Goal: Navigation & Orientation: Find specific page/section

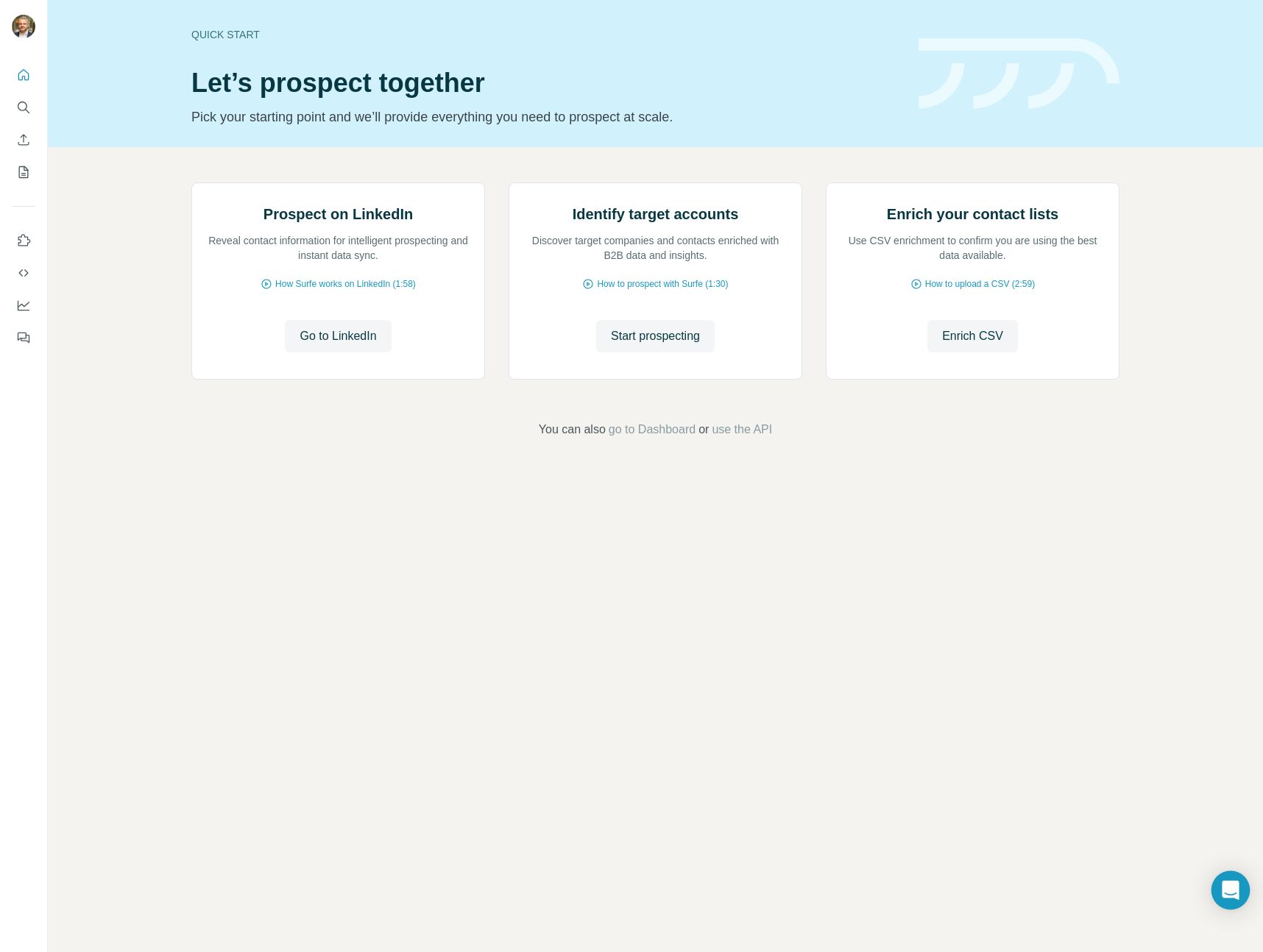
click at [1226, 891] on icon "Open Intercom Messenger" at bounding box center [1230, 890] width 17 height 19
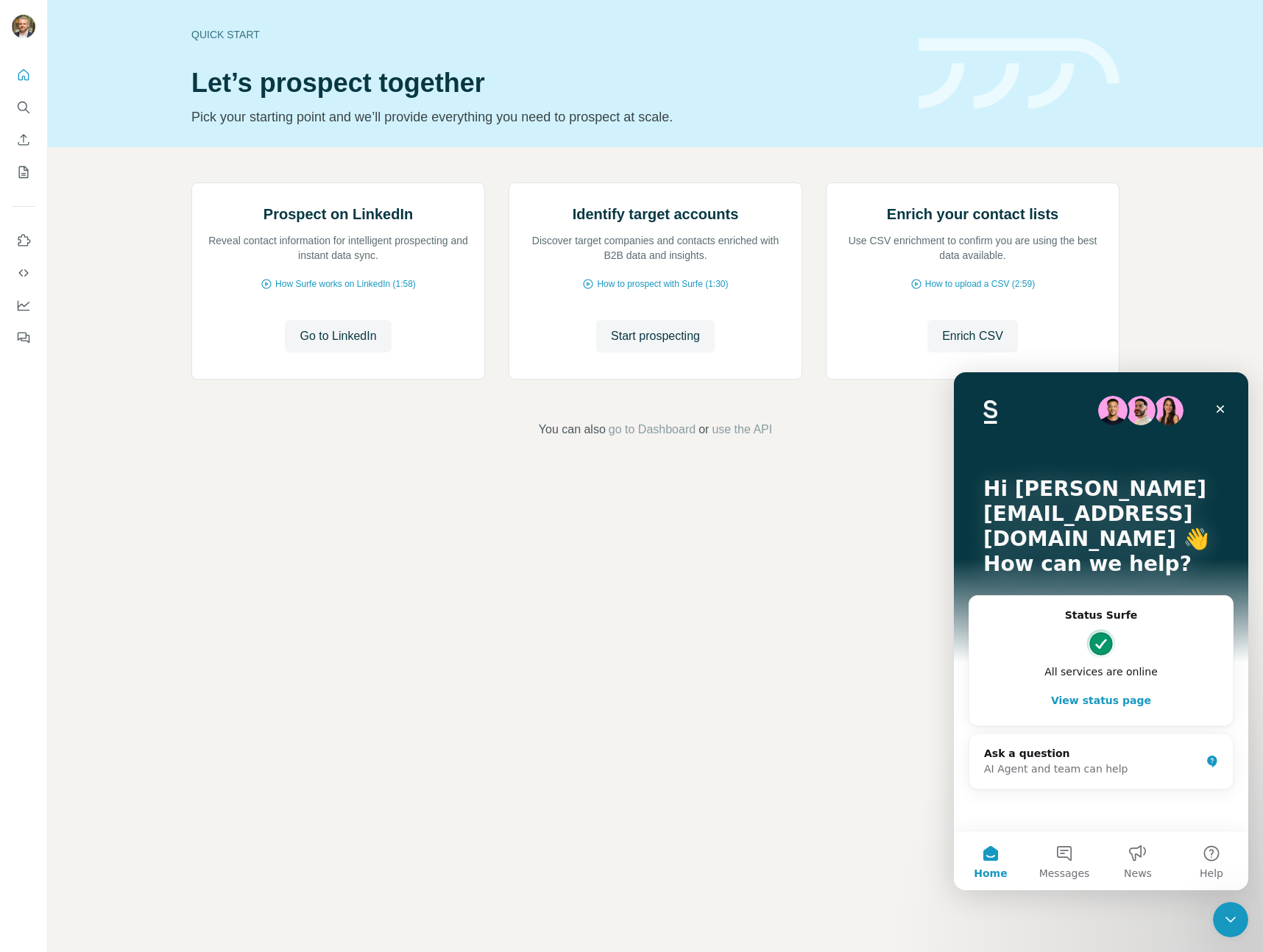
click at [1109, 686] on button "View status page" at bounding box center [1100, 700] width 234 height 30
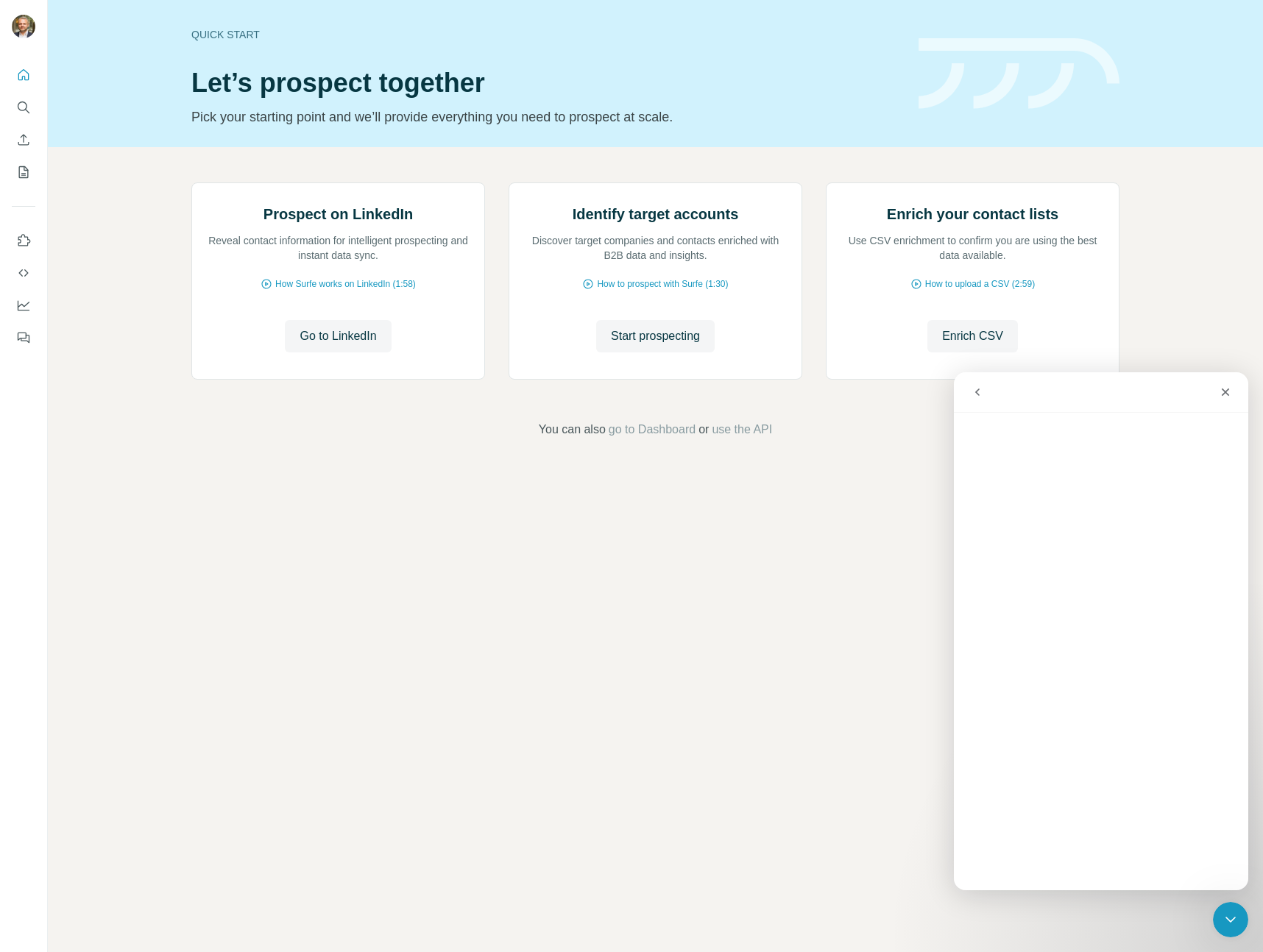
click at [978, 388] on icon "go back" at bounding box center [977, 392] width 5 height 8
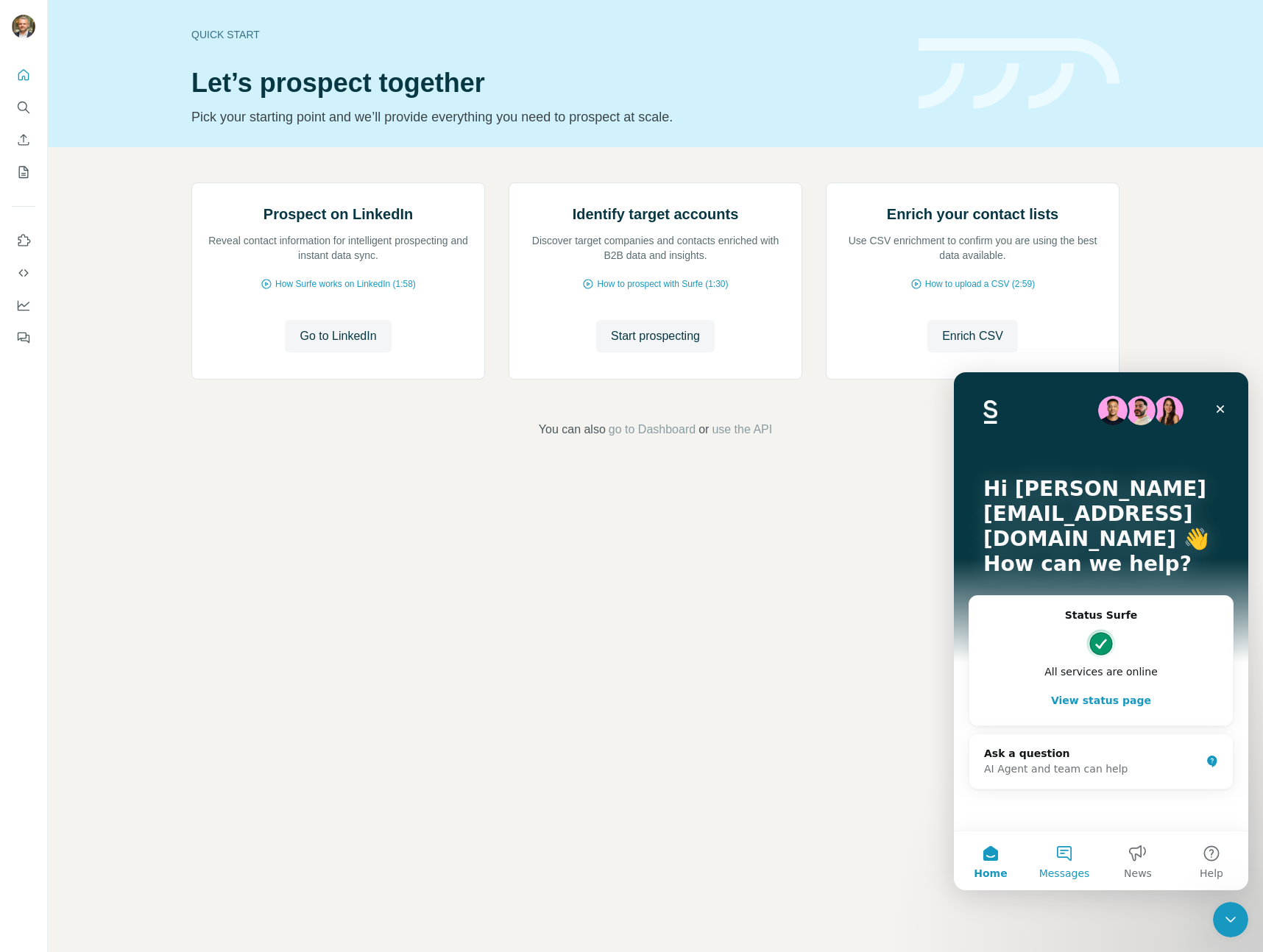
click at [1057, 853] on button "Messages" at bounding box center [1064, 860] width 74 height 59
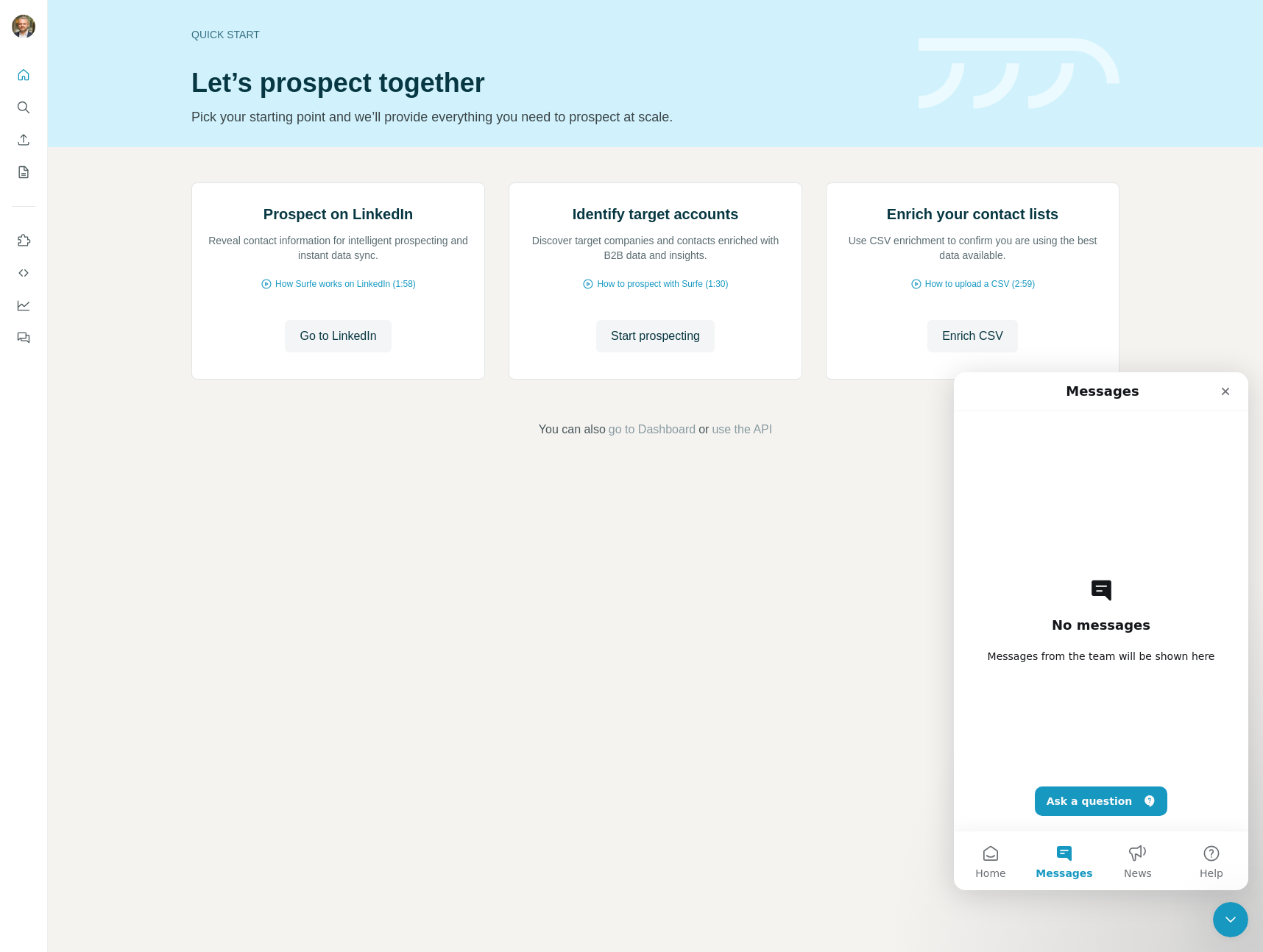
drag, startPoint x: 1125, startPoint y: 640, endPoint x: 1138, endPoint y: 534, distance: 106.8
click at [1125, 640] on div "No messages Messages from the team will be shown here Ask a question" at bounding box center [1100, 621] width 242 height 419
click at [1096, 582] on icon "Intercom messenger" at bounding box center [1101, 590] width 20 height 20
click at [1066, 745] on div "No messages Messages from the team will be shown here Ask a question" at bounding box center [1100, 621] width 242 height 419
drag, startPoint x: 1095, startPoint y: 625, endPoint x: 1098, endPoint y: 614, distance: 11.4
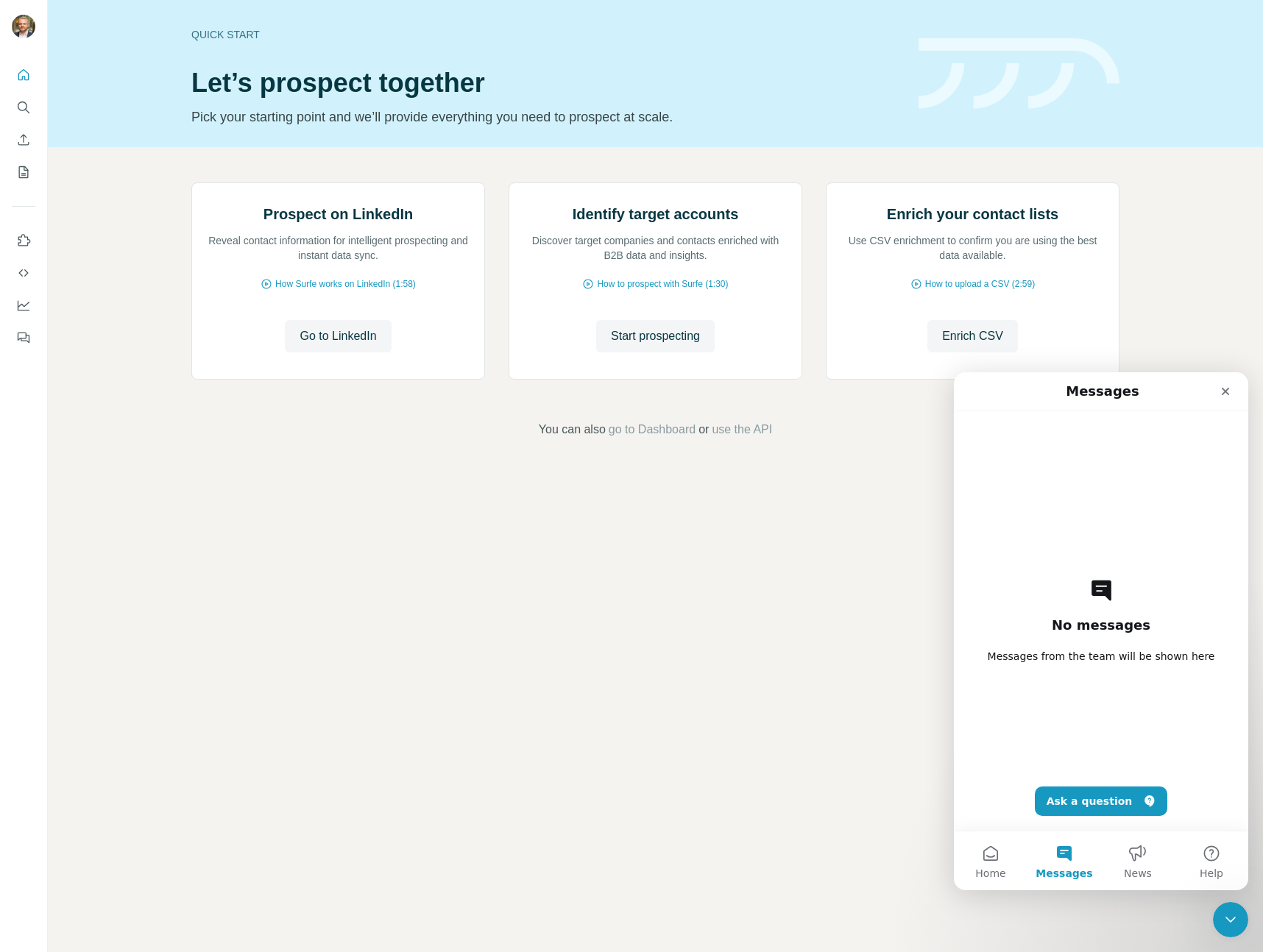
click at [1093, 623] on h2 "No messages" at bounding box center [1100, 625] width 99 height 17
drag, startPoint x: 1135, startPoint y: 528, endPoint x: 1140, endPoint y: 521, distance: 8.6
click at [1134, 525] on div "No messages Messages from the team will be shown here Ask a question" at bounding box center [1100, 621] width 242 height 419
click at [1144, 855] on button "News" at bounding box center [1137, 860] width 74 height 59
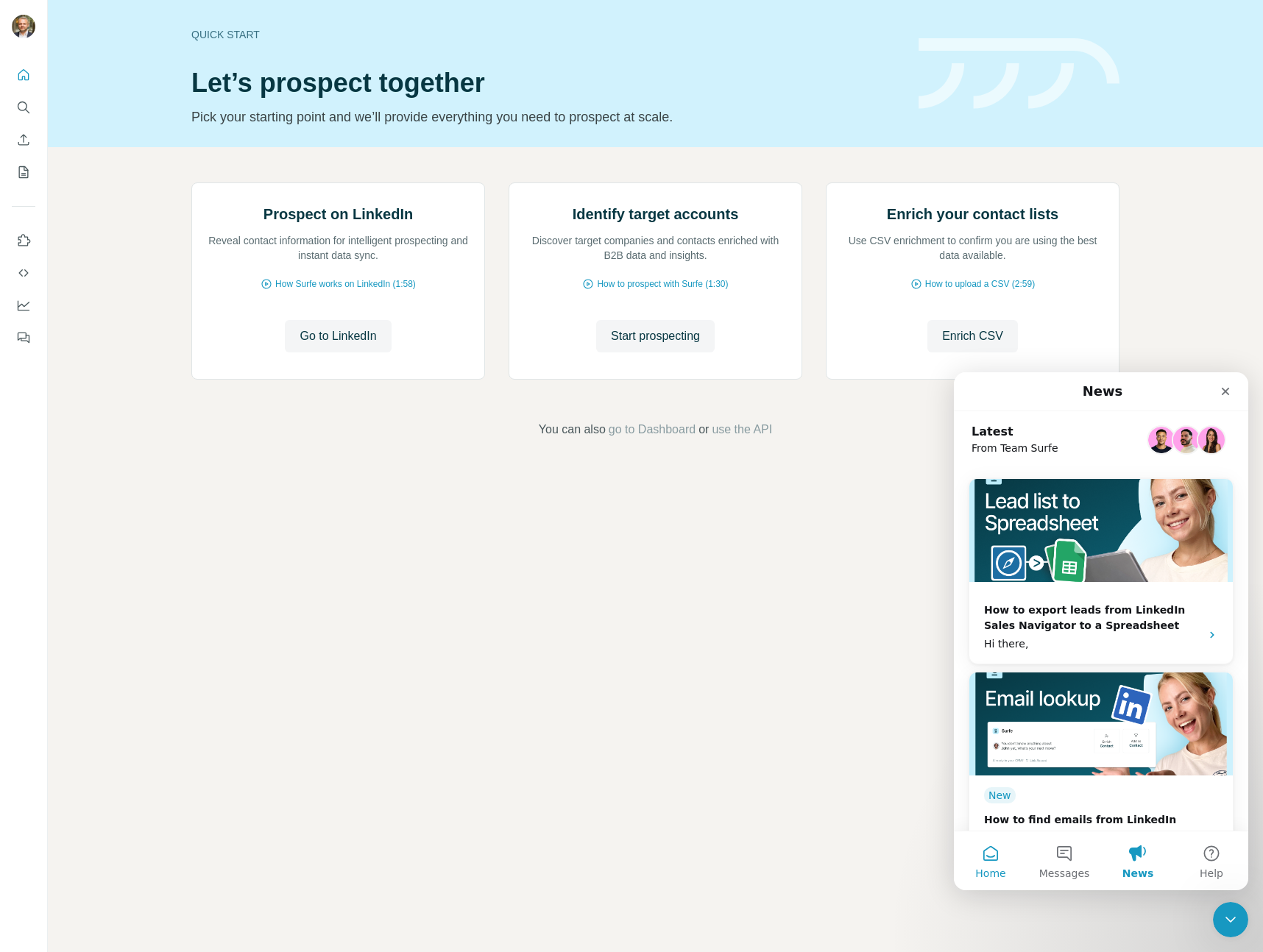
click at [981, 862] on button "Home" at bounding box center [990, 860] width 74 height 59
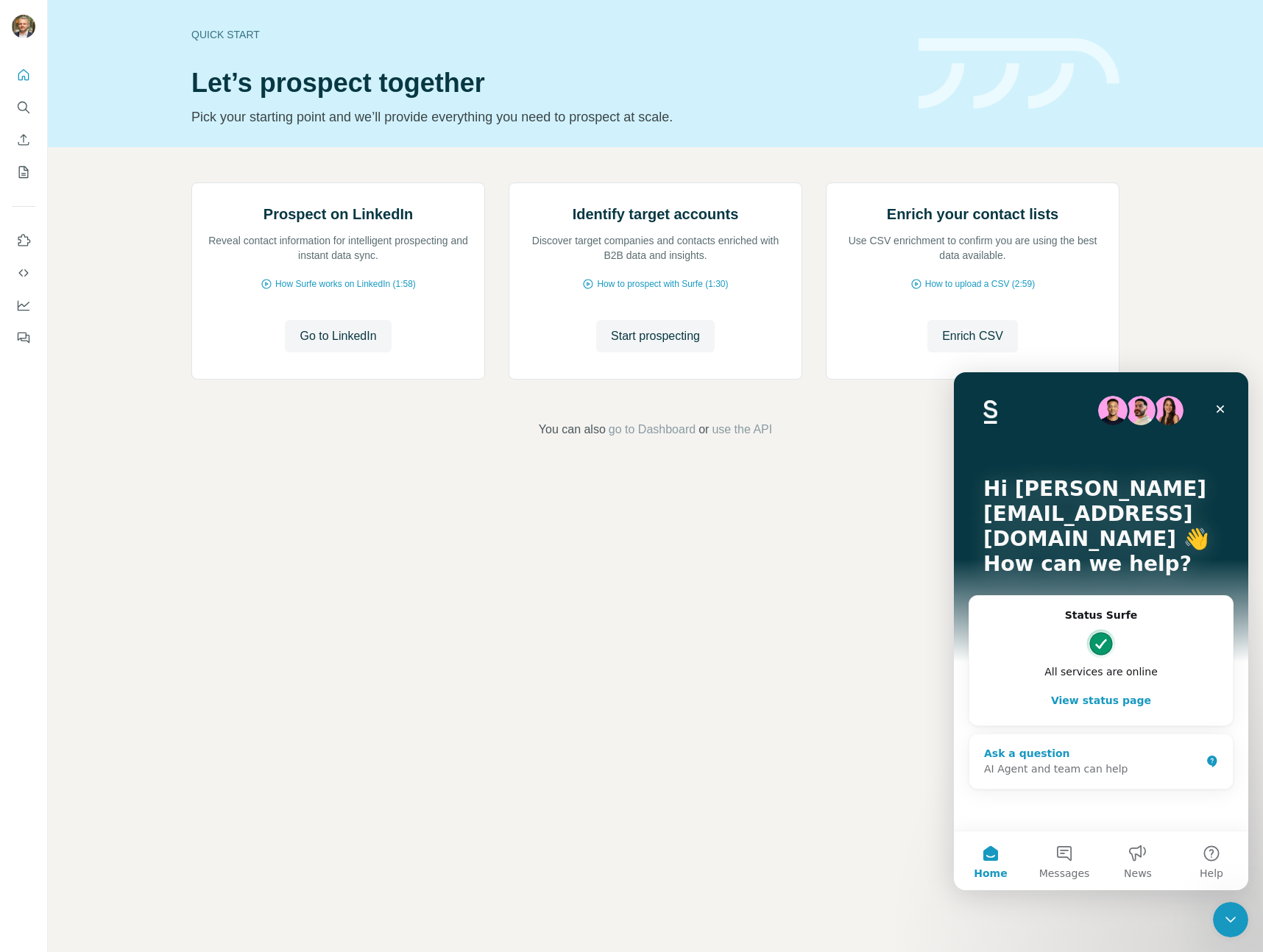
click at [1063, 746] on div "Ask a question" at bounding box center [1092, 754] width 216 height 15
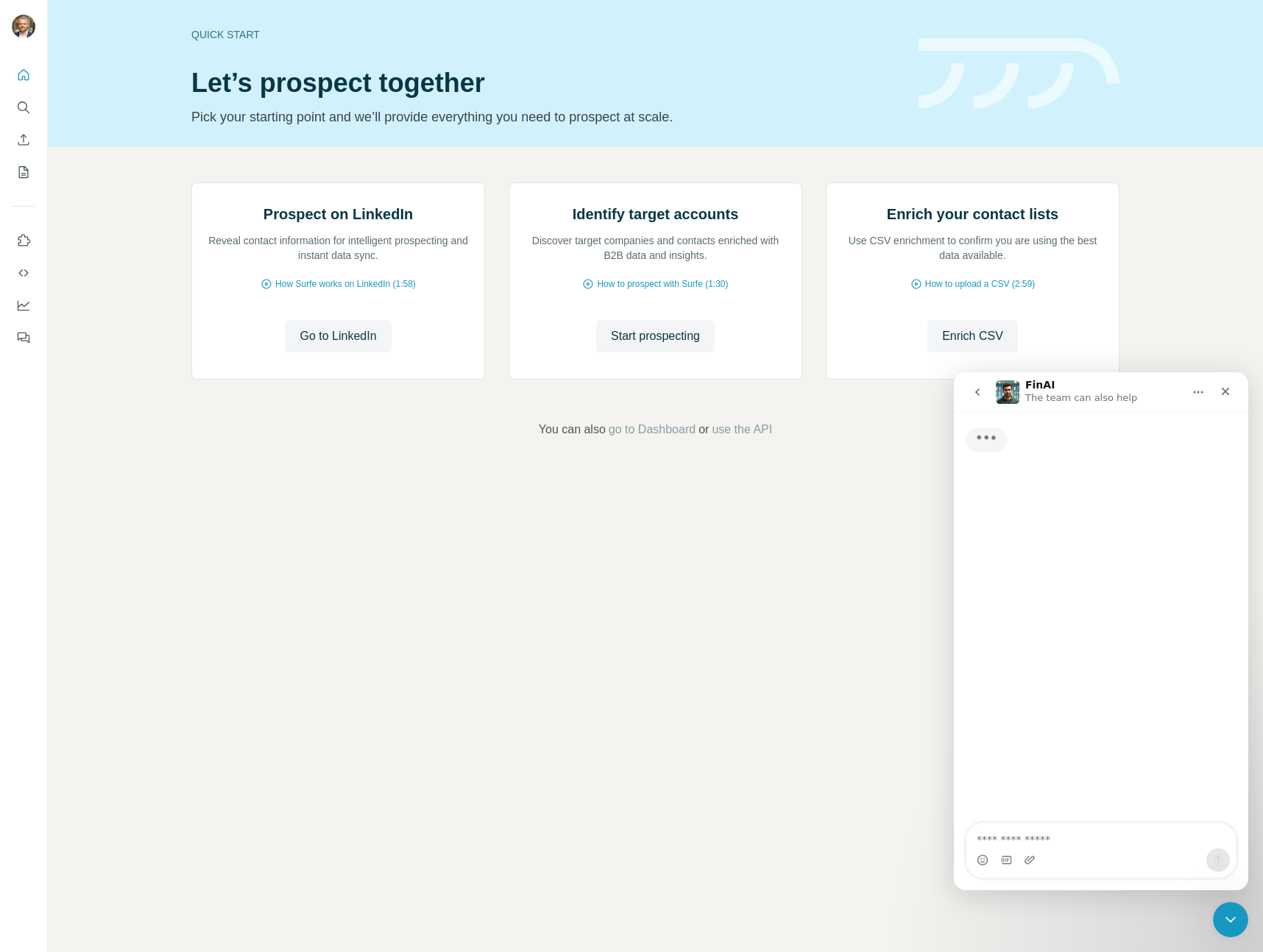
click at [978, 386] on button "go back" at bounding box center [976, 391] width 28 height 28
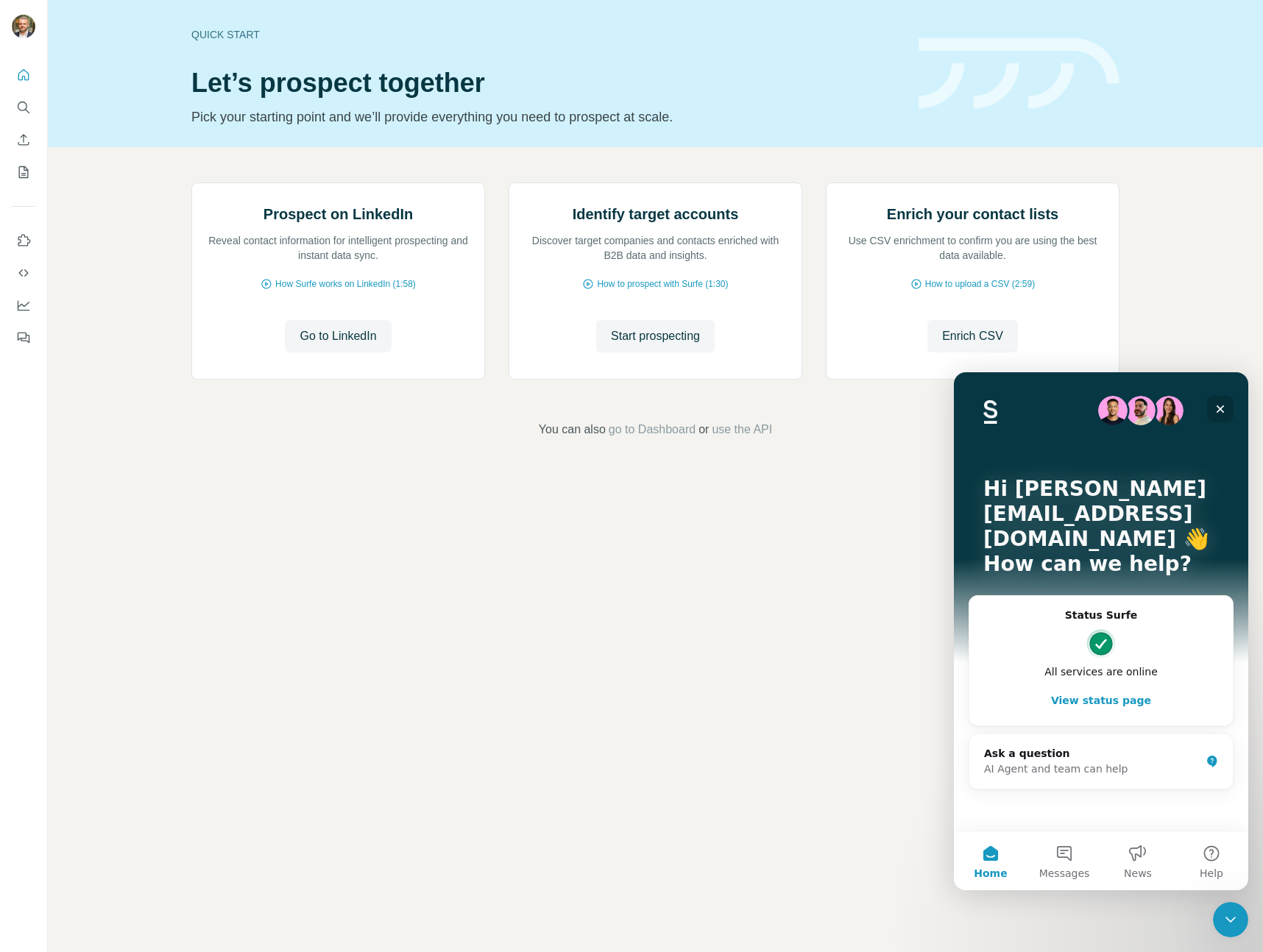
click at [1222, 407] on icon "Close" at bounding box center [1221, 410] width 8 height 8
